Goal: Task Accomplishment & Management: Use online tool/utility

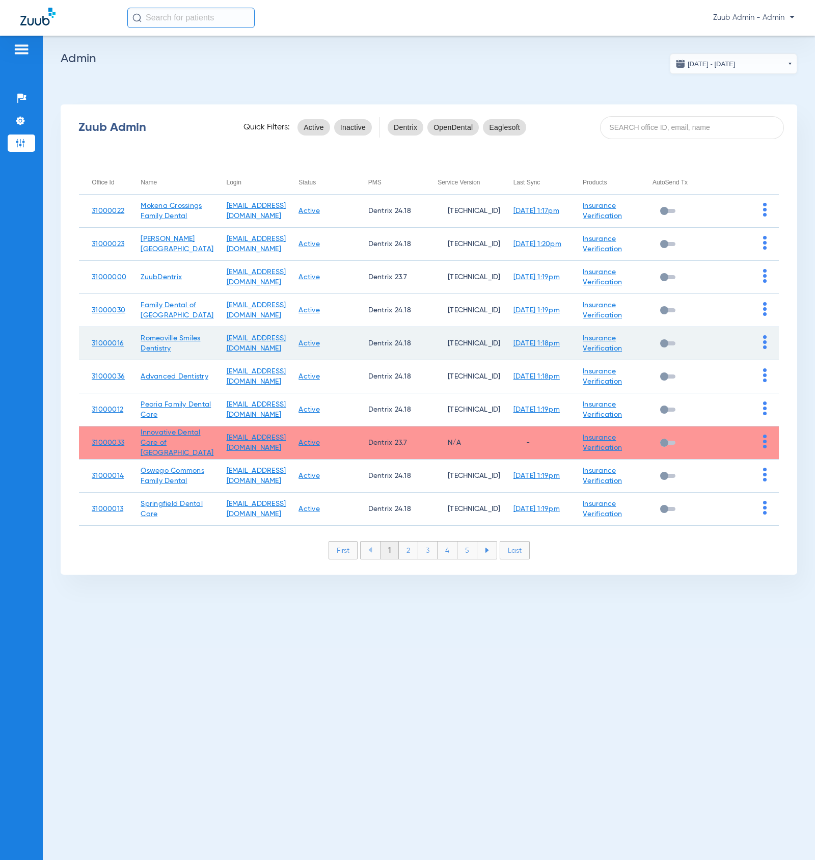
click at [763, 342] on img at bounding box center [765, 342] width 4 height 14
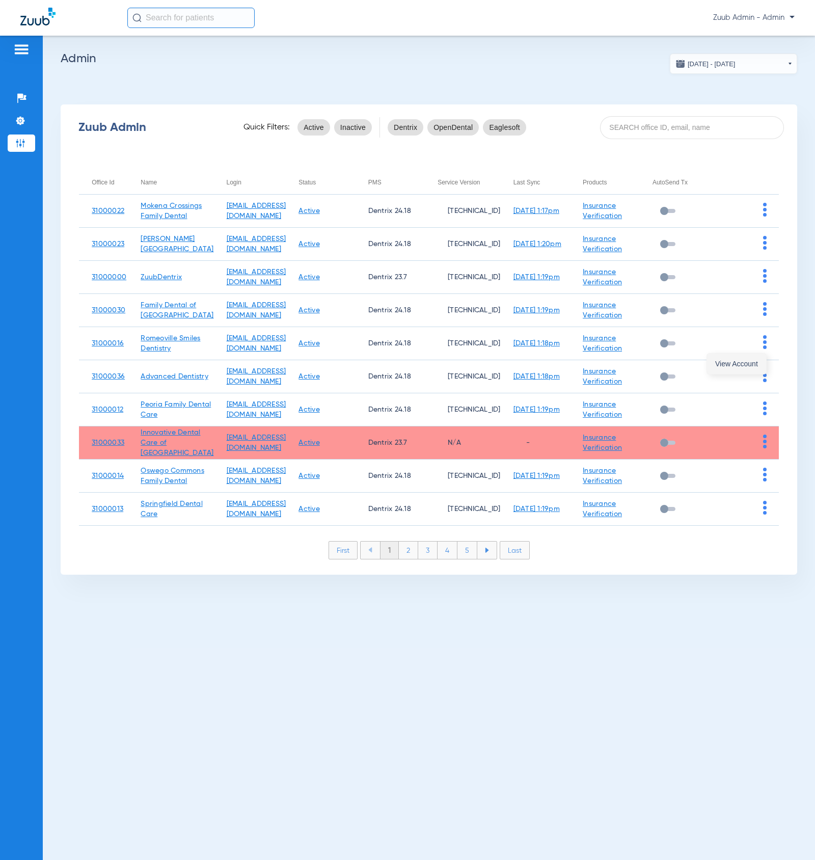
click at [748, 358] on button "View Account" at bounding box center [736, 363] width 59 height 20
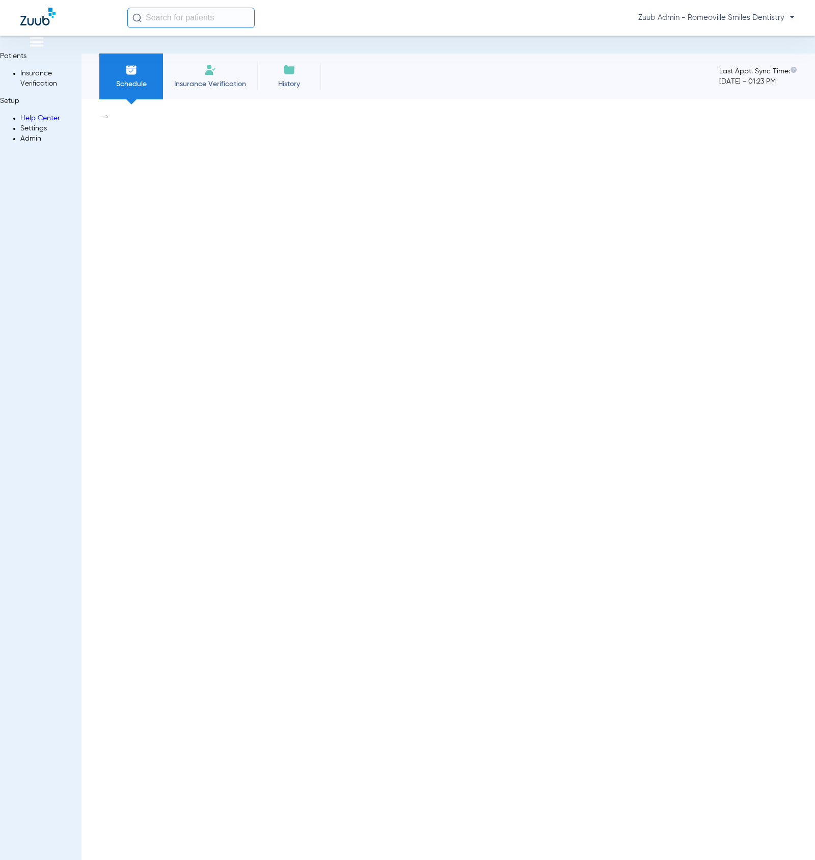
click at [560, 77] on div "Schedule Insurance Verification History Last Appt. Sync Time: [DATE] - 01:23 PM" at bounding box center [447, 76] width 733 height 46
